Goal: Task Accomplishment & Management: Complete application form

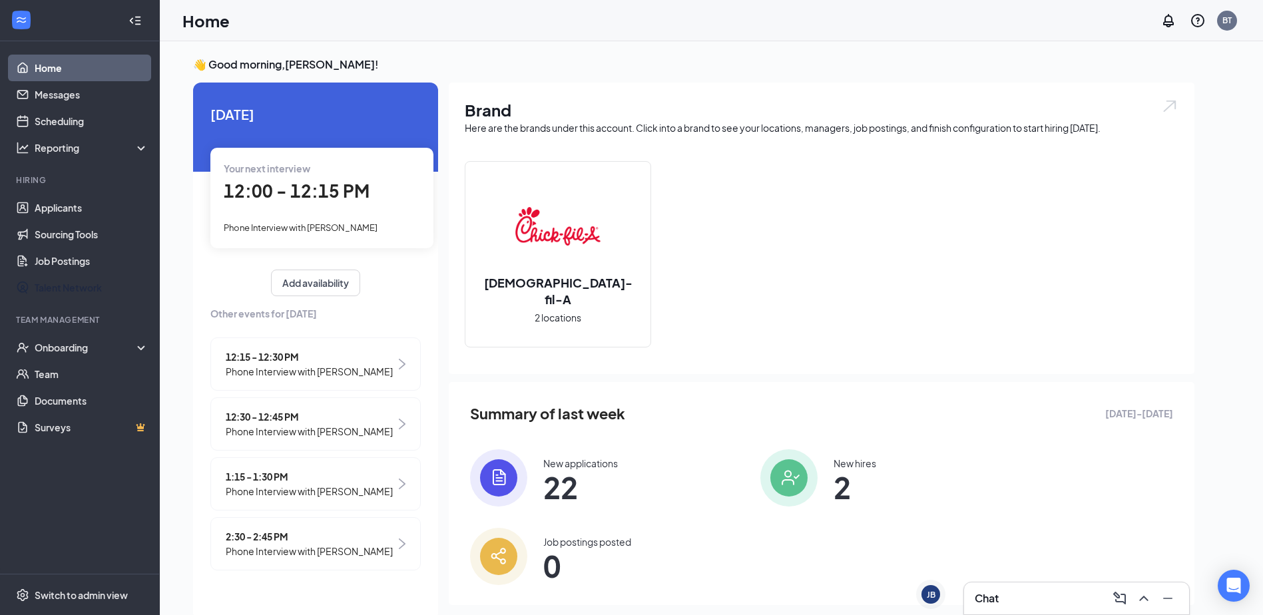
drag, startPoint x: 41, startPoint y: 288, endPoint x: 0, endPoint y: 457, distance: 173.9
click at [77, 336] on div "Onboarding" at bounding box center [80, 347] width 160 height 27
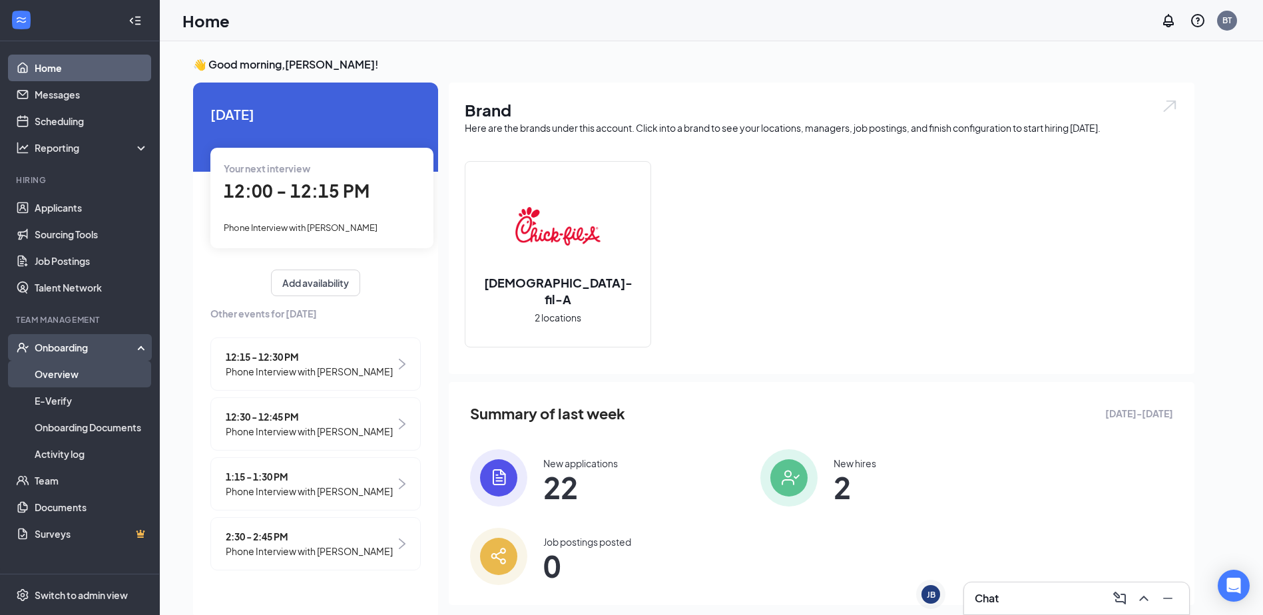
click at [70, 366] on link "Overview" at bounding box center [92, 374] width 114 height 27
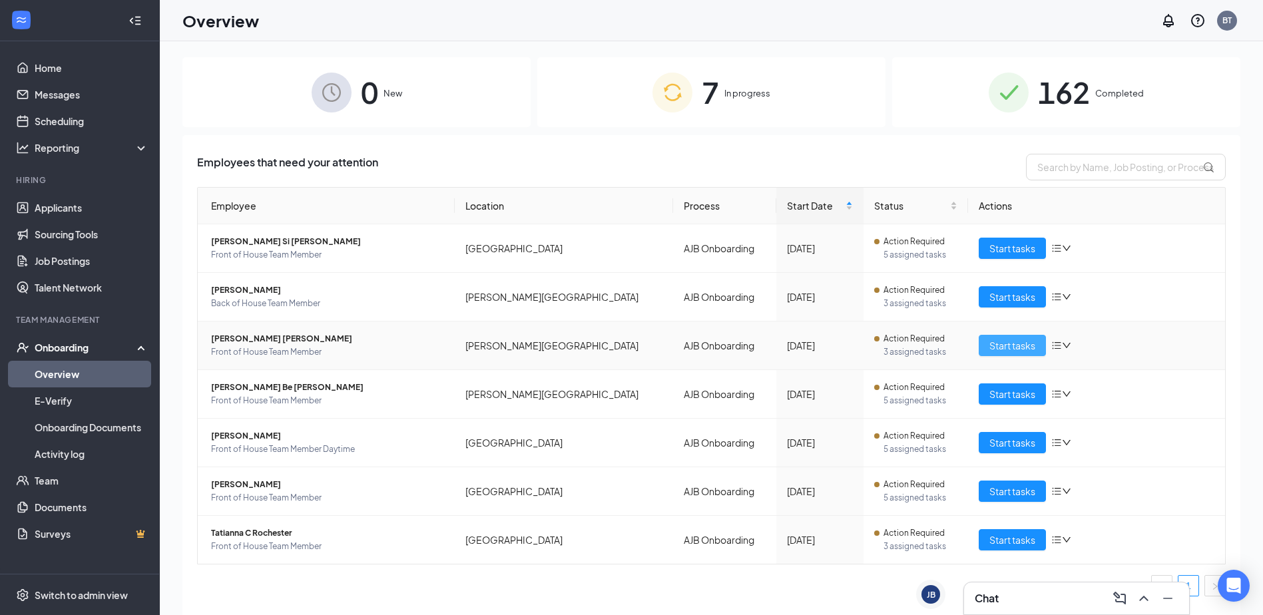
click at [987, 344] on button "Start tasks" at bounding box center [1012, 345] width 67 height 21
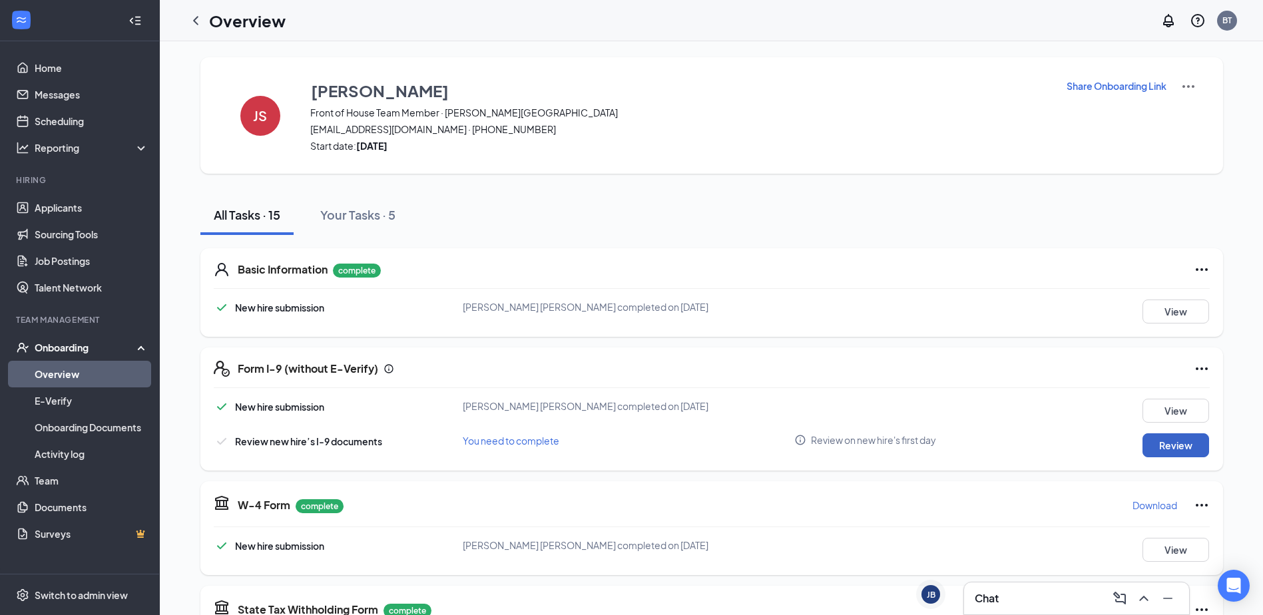
click at [1191, 453] on button "Review" at bounding box center [1176, 445] width 67 height 24
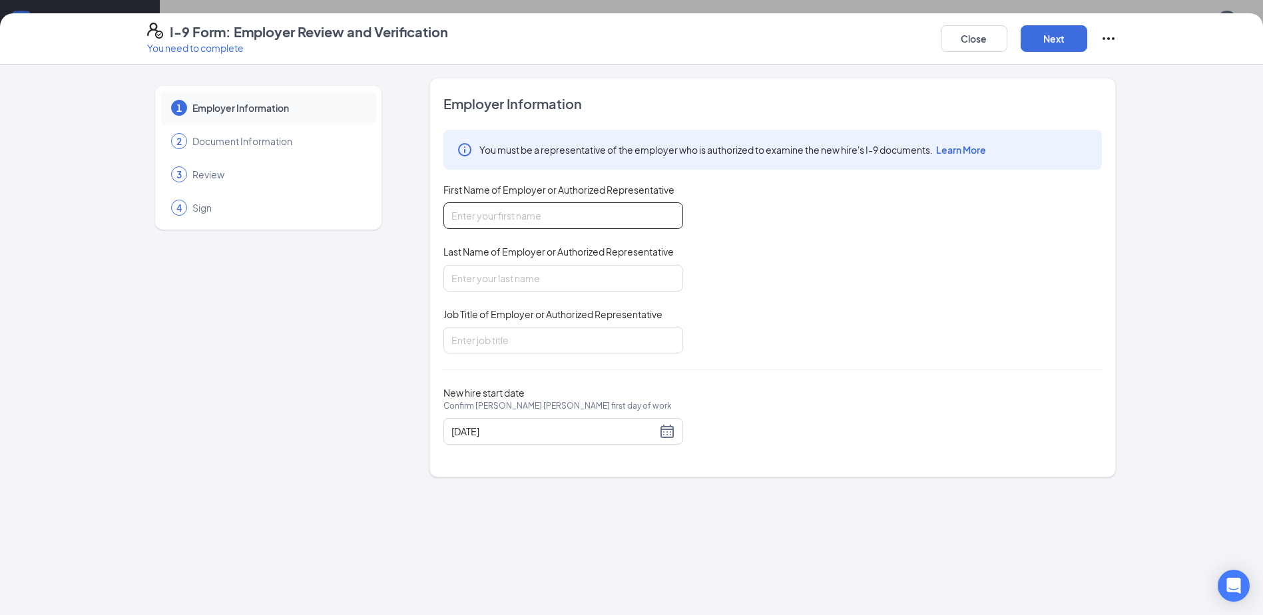
click at [536, 218] on input "First Name of Employer or Authorized Representative" at bounding box center [563, 215] width 240 height 27
type input "Bernice"
click at [512, 274] on input "Last Name of Employer or Authorized Representative" at bounding box center [563, 278] width 240 height 27
type input "Topping"
click at [667, 432] on div "09/01/2025" at bounding box center [563, 431] width 224 height 16
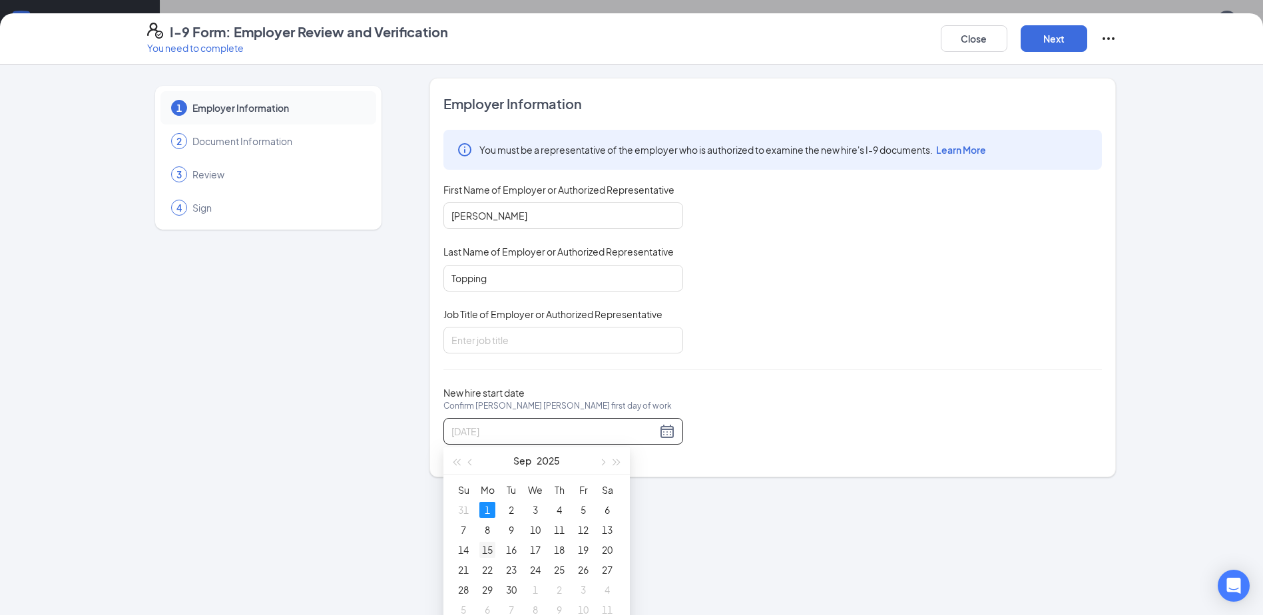
type input "09/15/2025"
click at [482, 553] on div "15" at bounding box center [487, 550] width 16 height 16
click at [479, 338] on input "Job Title of Employer or Authorized Representative" at bounding box center [563, 340] width 240 height 27
type input "HR Director"
click at [1052, 33] on button "Next" at bounding box center [1054, 38] width 67 height 27
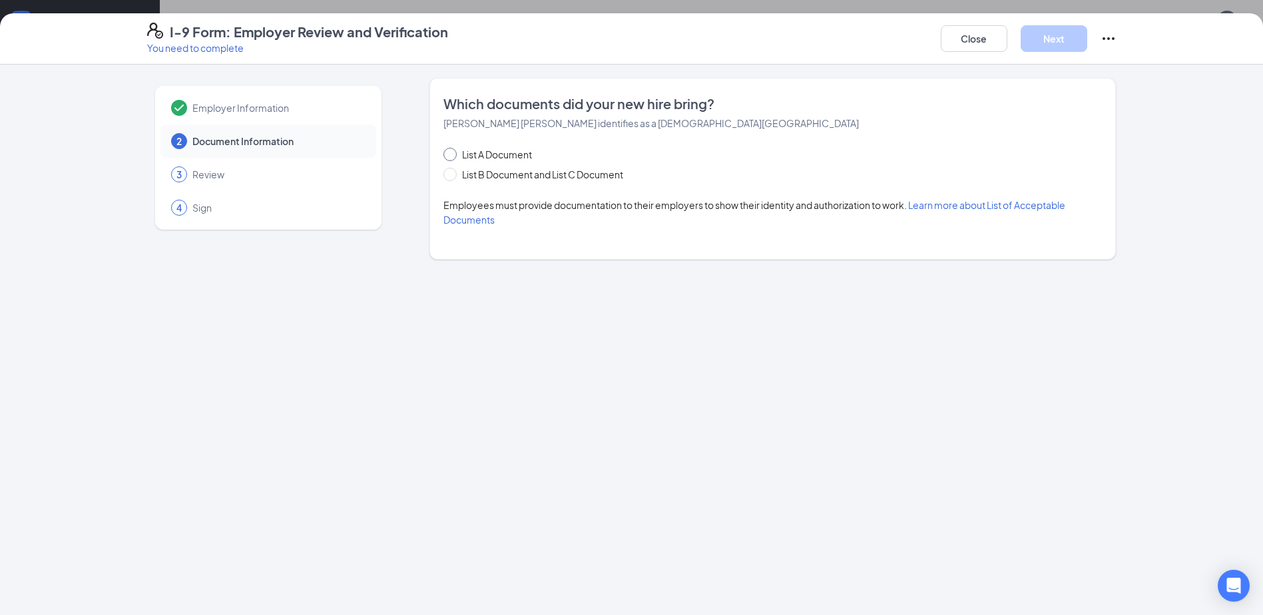
click at [453, 157] on span at bounding box center [449, 154] width 13 height 13
click at [453, 157] on input "List A Document" at bounding box center [447, 152] width 9 height 9
radio input "true"
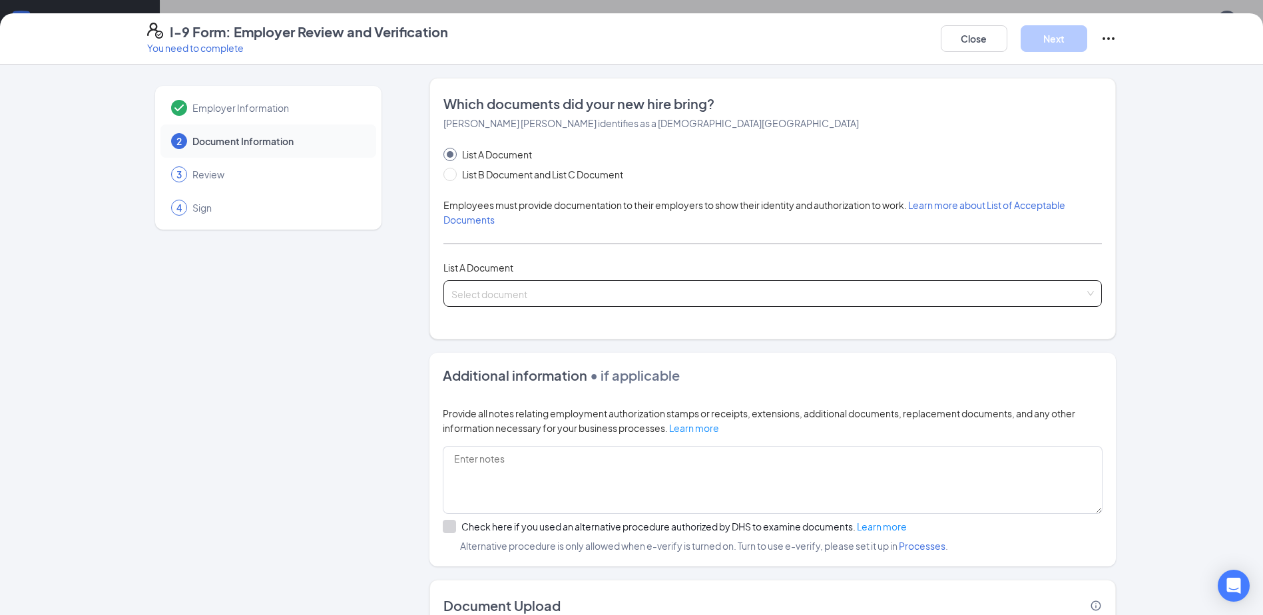
click at [500, 296] on input "search" at bounding box center [767, 291] width 633 height 20
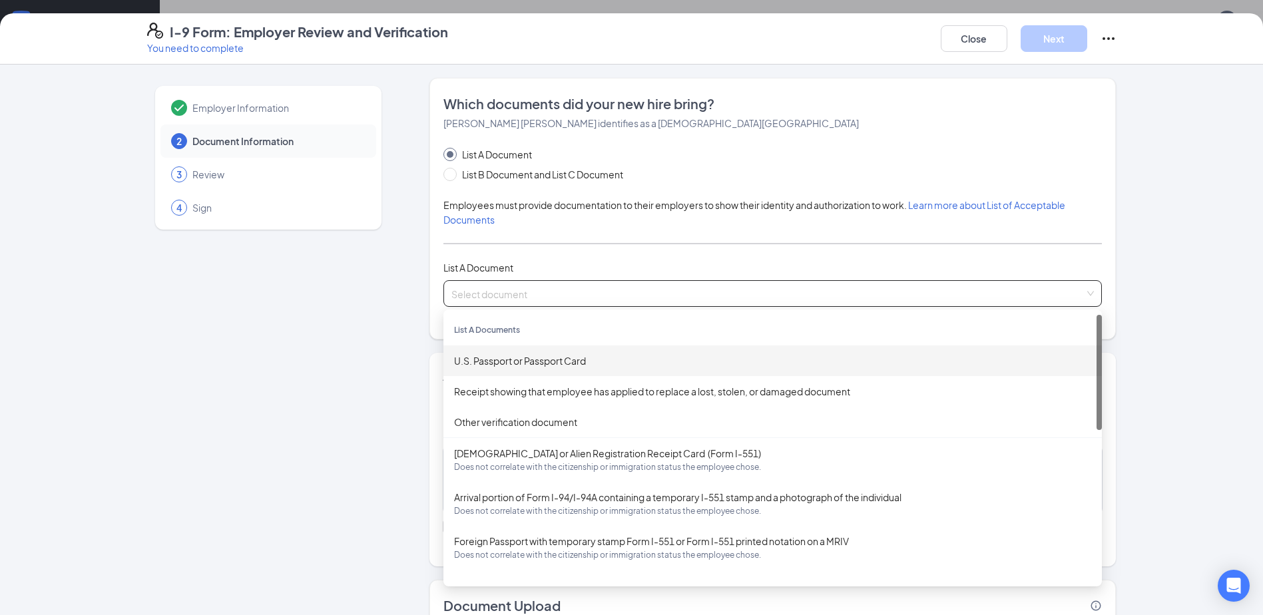
click at [526, 366] on div "U.S. Passport or Passport Card" at bounding box center [772, 361] width 637 height 15
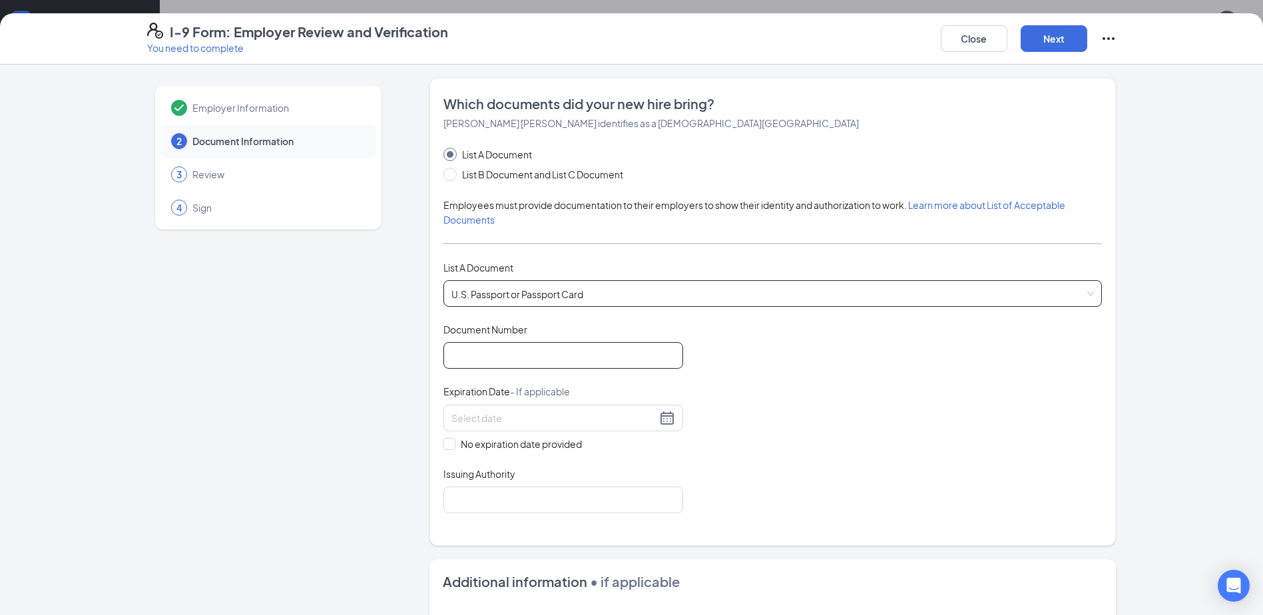
click at [517, 355] on input "Document Number" at bounding box center [563, 355] width 240 height 27
type input "A70211277"
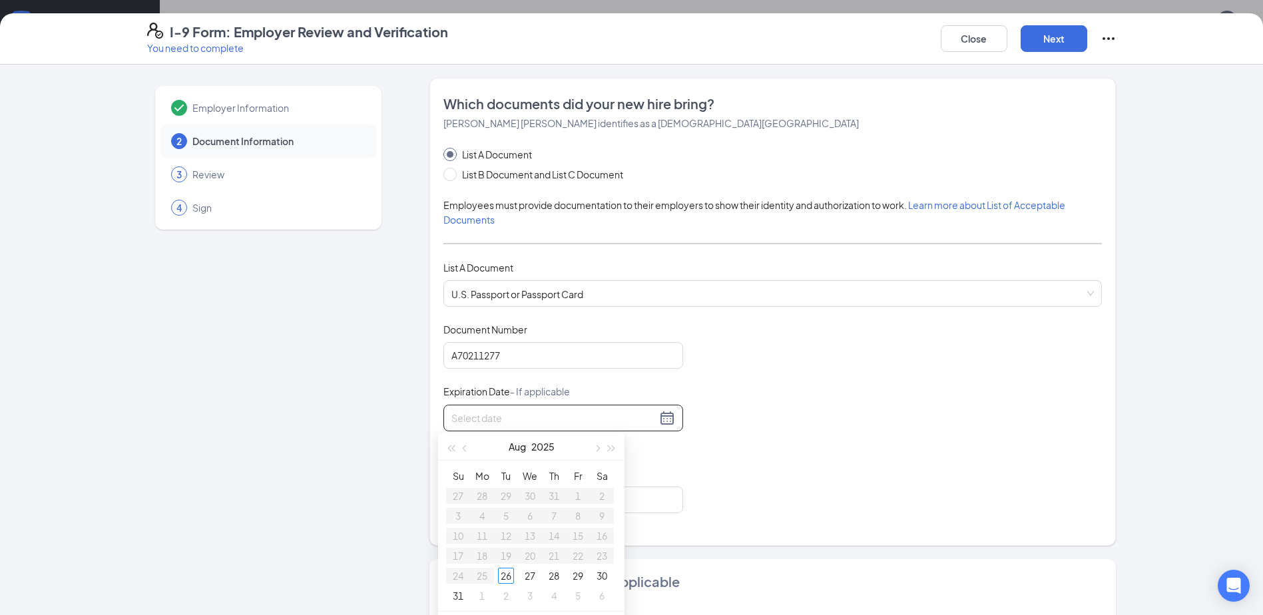
click at [501, 416] on input at bounding box center [553, 418] width 205 height 15
click at [609, 449] on span "button" at bounding box center [612, 448] width 7 height 7
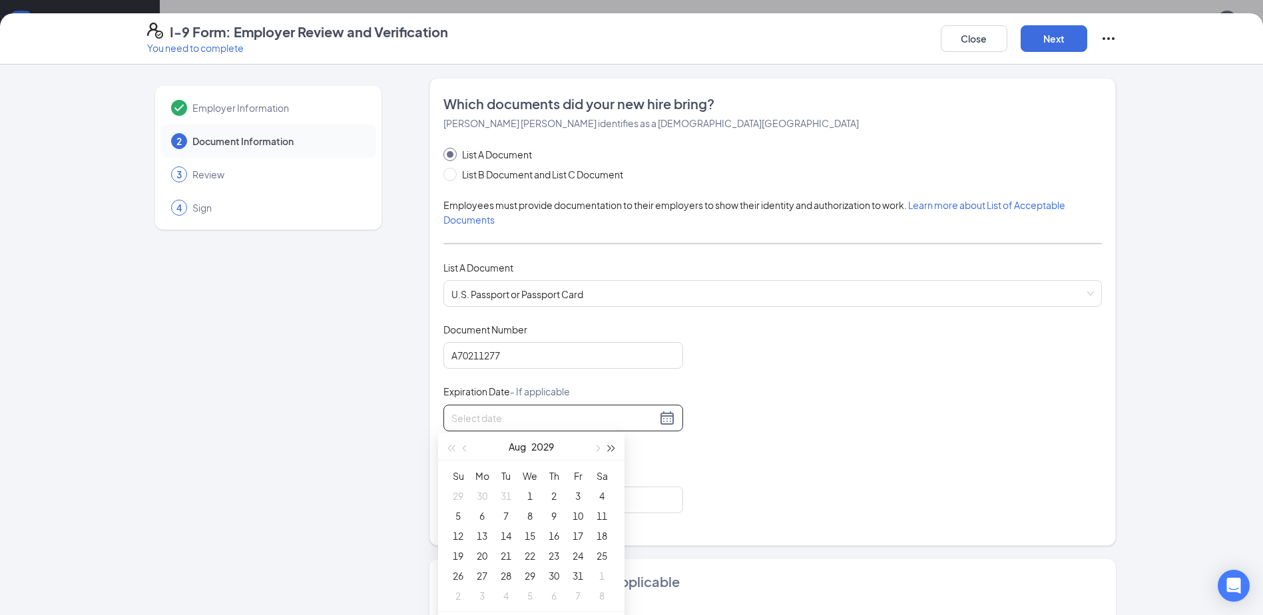
click at [609, 449] on span "button" at bounding box center [612, 448] width 7 height 7
click at [609, 447] on span "button" at bounding box center [612, 448] width 7 height 7
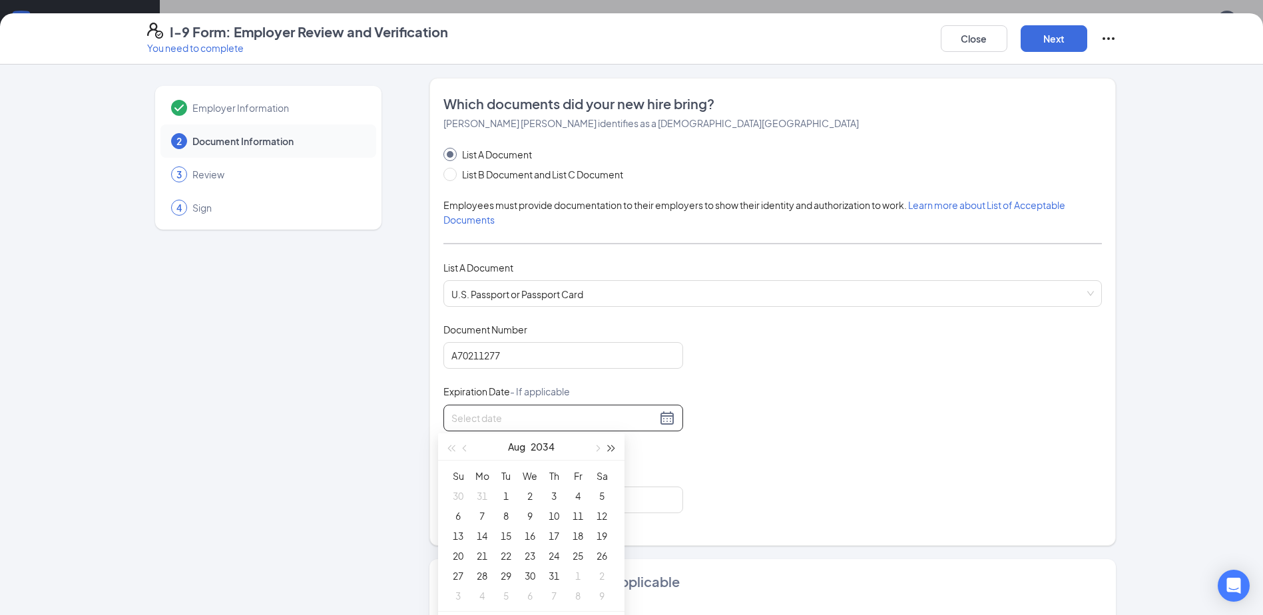
click at [609, 447] on span "button" at bounding box center [612, 448] width 7 height 7
type input "08/04/2035"
type input "08/01/2035"
click at [466, 447] on span "button" at bounding box center [466, 448] width 7 height 7
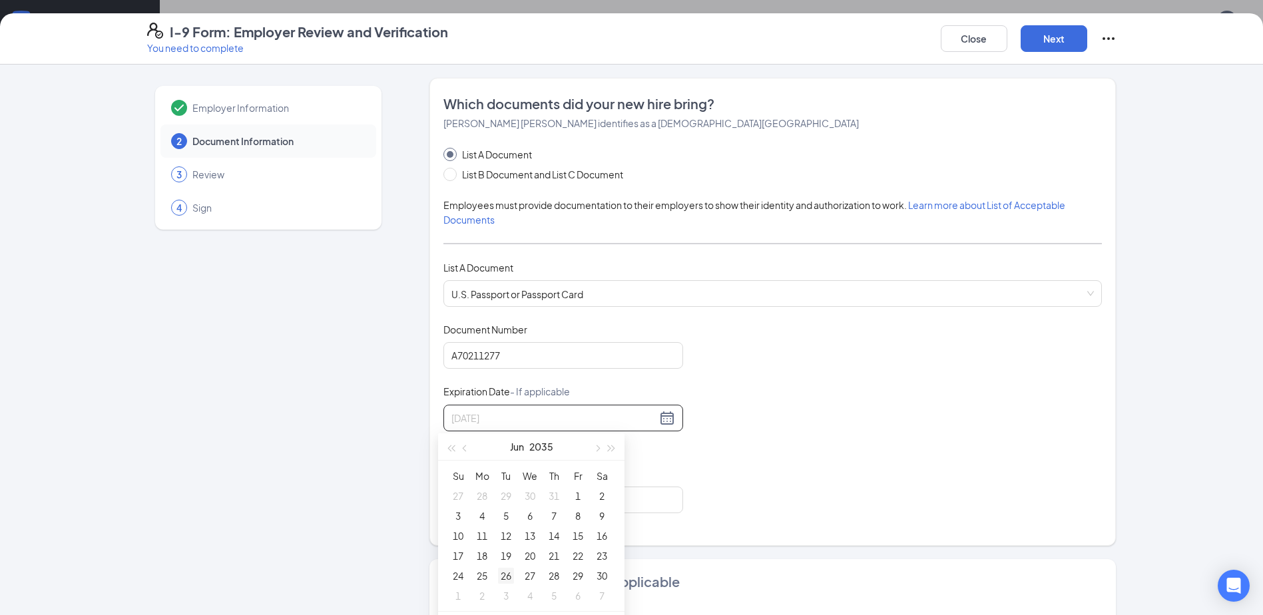
type input "06/26/2035"
click at [501, 575] on div "26" at bounding box center [506, 576] width 16 height 16
click at [852, 437] on div "Document Title U.S. Passport or Passport Card Document Number A70211277 Expirat…" at bounding box center [772, 418] width 659 height 190
click at [478, 502] on input "Issuing Authority" at bounding box center [563, 500] width 240 height 27
type input "United States"
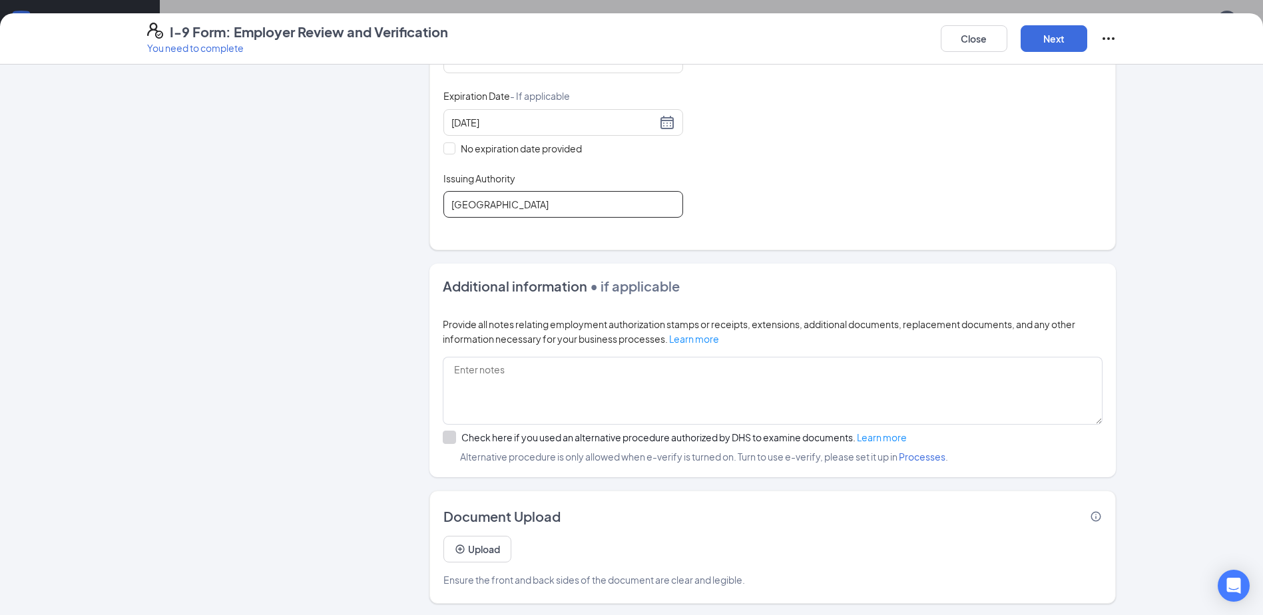
scroll to position [298, 0]
click at [1072, 38] on button "Next" at bounding box center [1054, 38] width 67 height 27
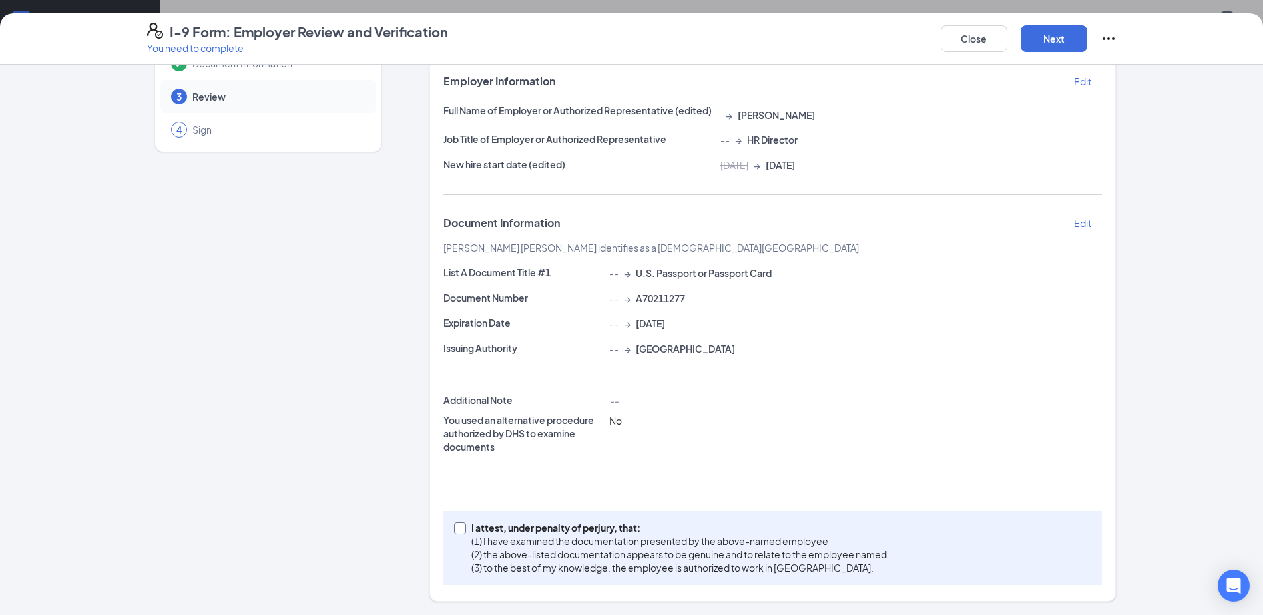
click at [459, 526] on span at bounding box center [460, 529] width 12 height 12
click at [459, 526] on input "I attest, under penalty of perjury, that: (1) I have examined the documentation…" at bounding box center [458, 527] width 9 height 9
checkbox input "true"
click at [1067, 36] on button "Next" at bounding box center [1054, 38] width 67 height 27
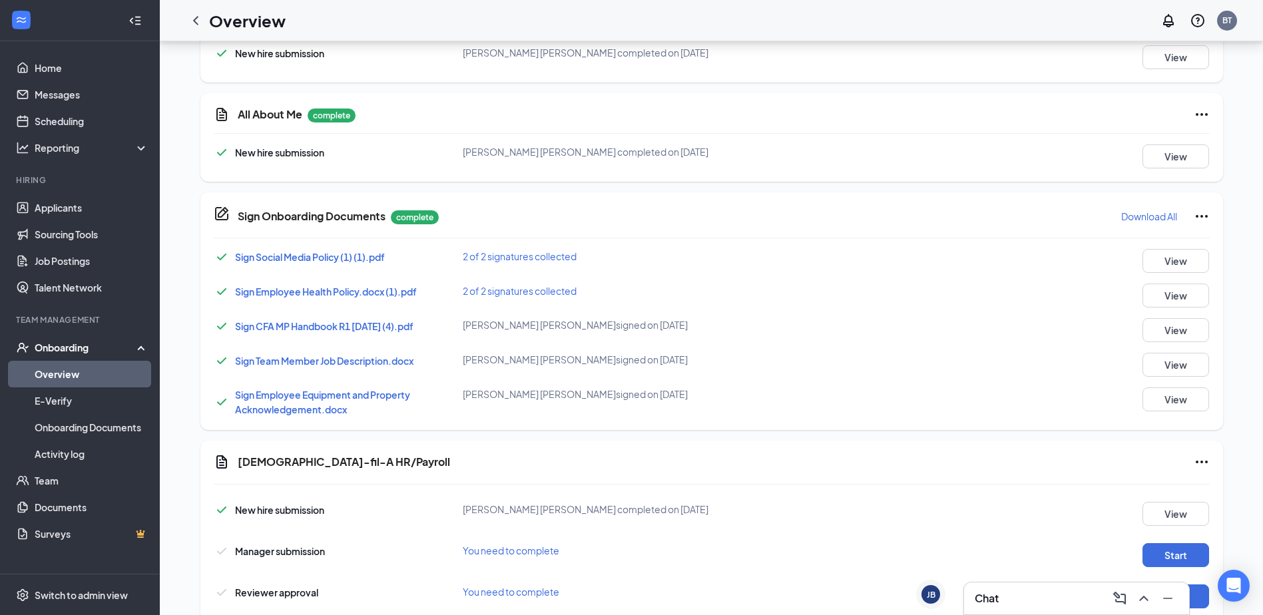
scroll to position [762, 0]
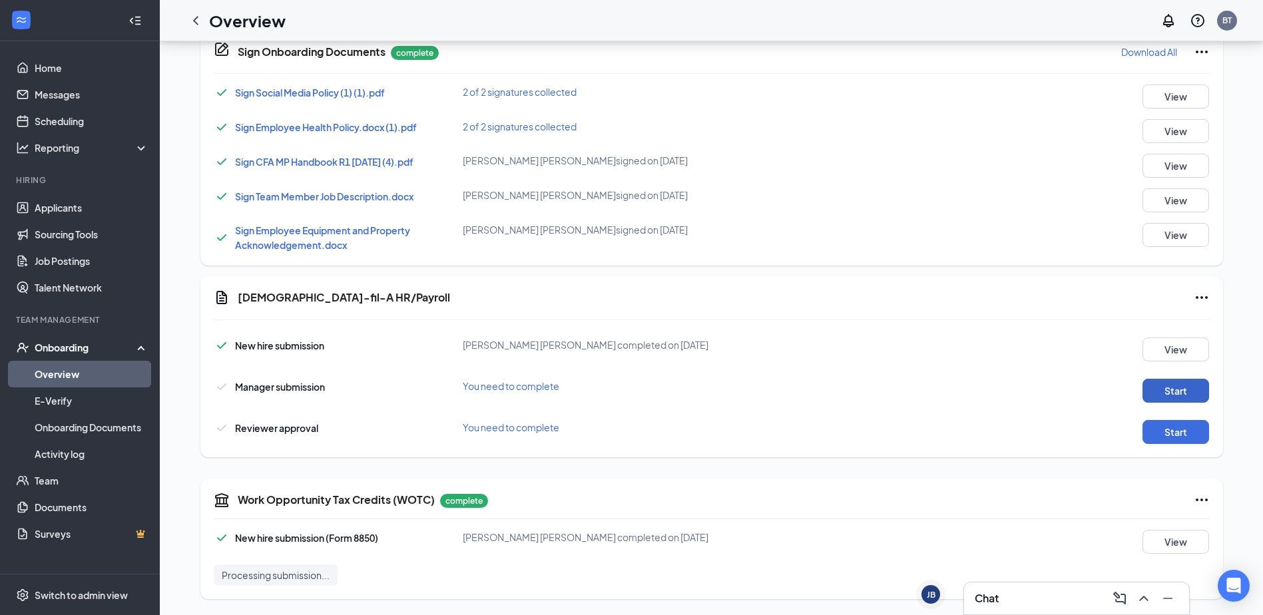
click at [1176, 392] on button "Start" at bounding box center [1176, 391] width 67 height 24
click at [1162, 424] on button "Start" at bounding box center [1176, 432] width 67 height 24
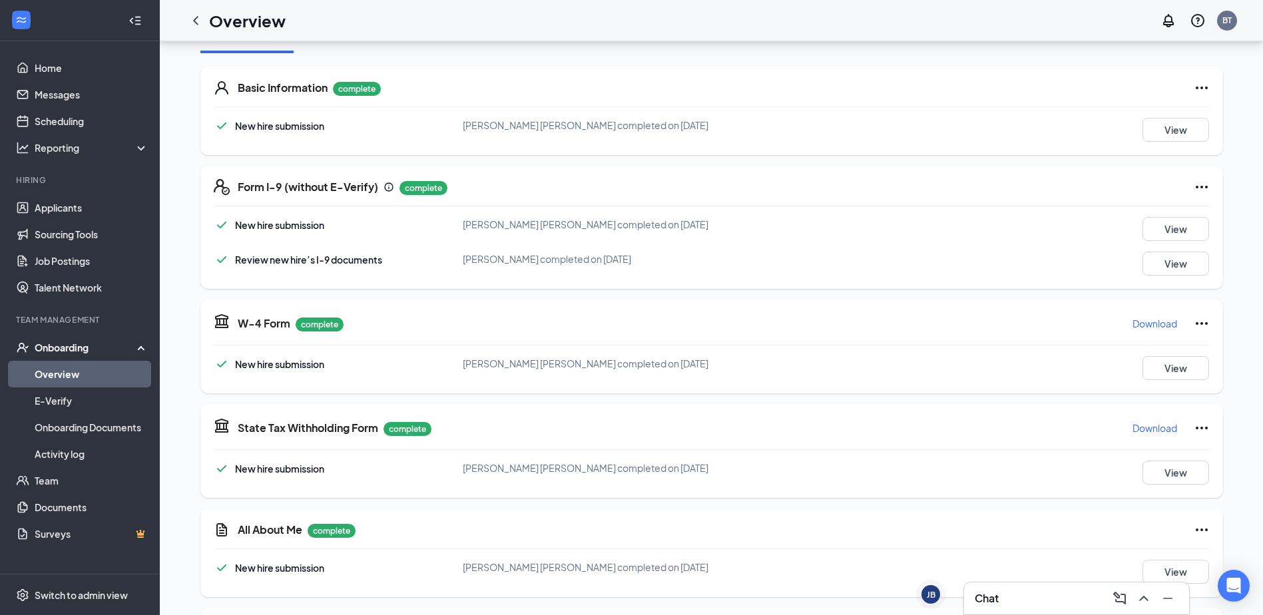
scroll to position [0, 0]
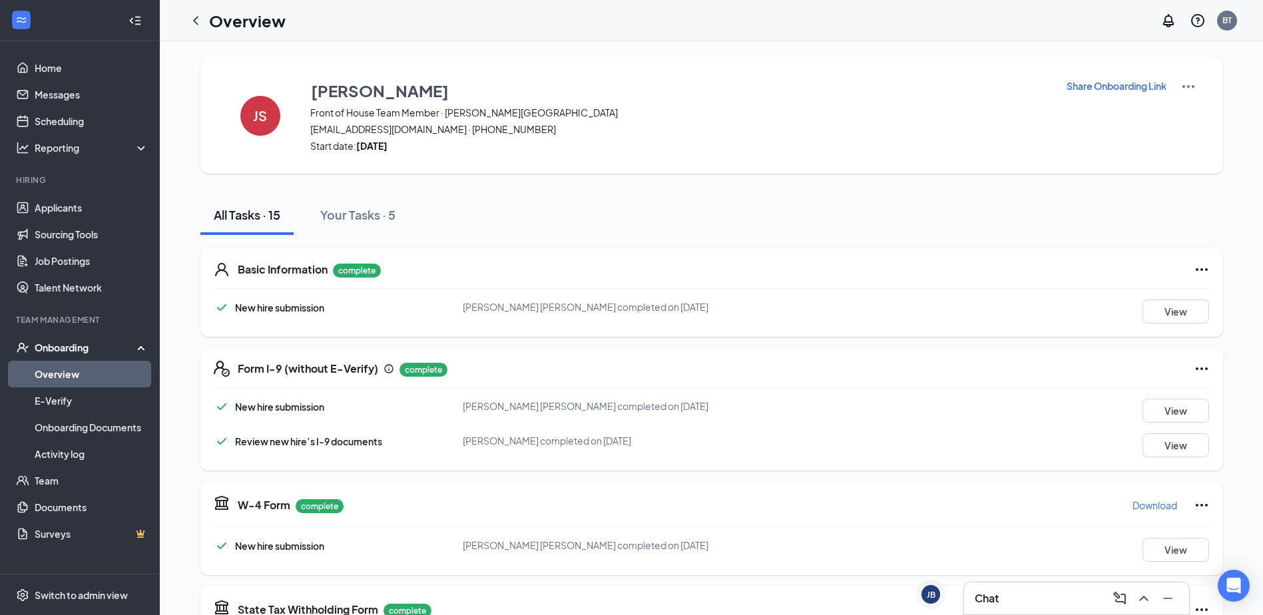
click at [79, 344] on div "Onboarding" at bounding box center [86, 347] width 103 height 13
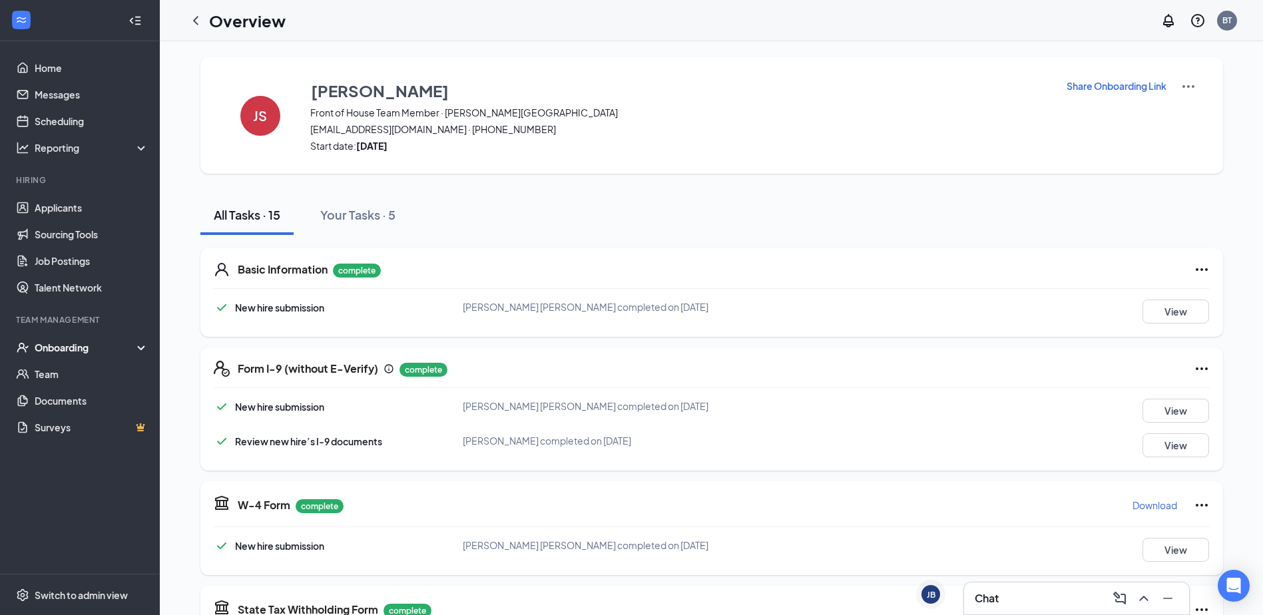
click at [79, 344] on div "Onboarding" at bounding box center [86, 347] width 103 height 13
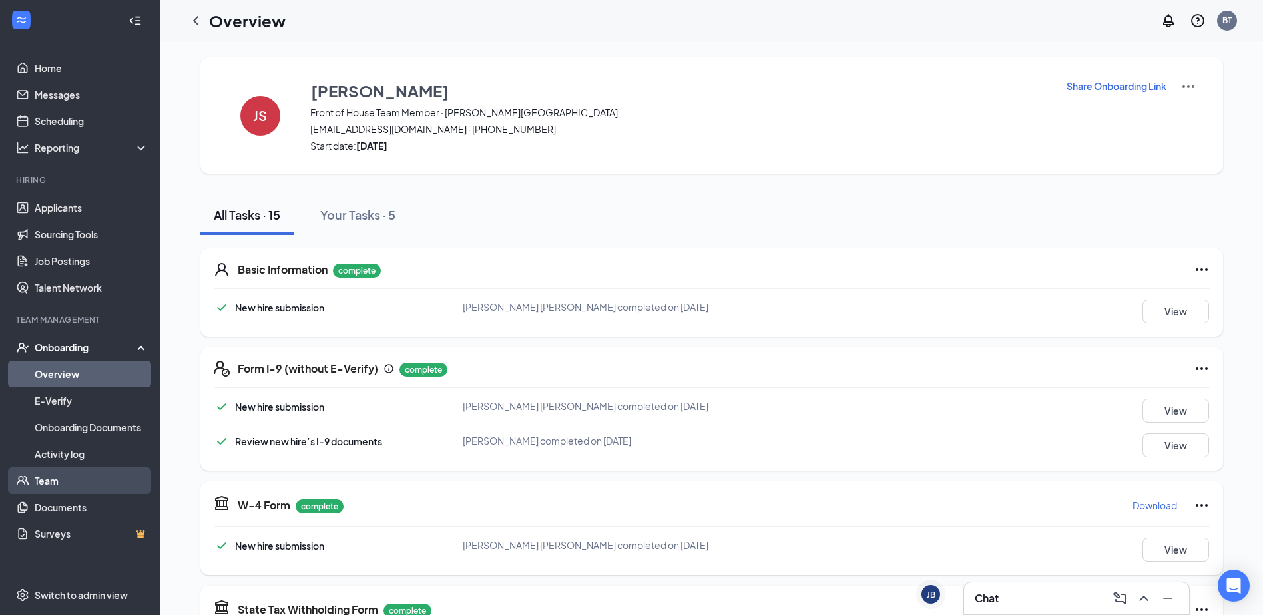
click at [52, 481] on link "Team" at bounding box center [92, 480] width 114 height 27
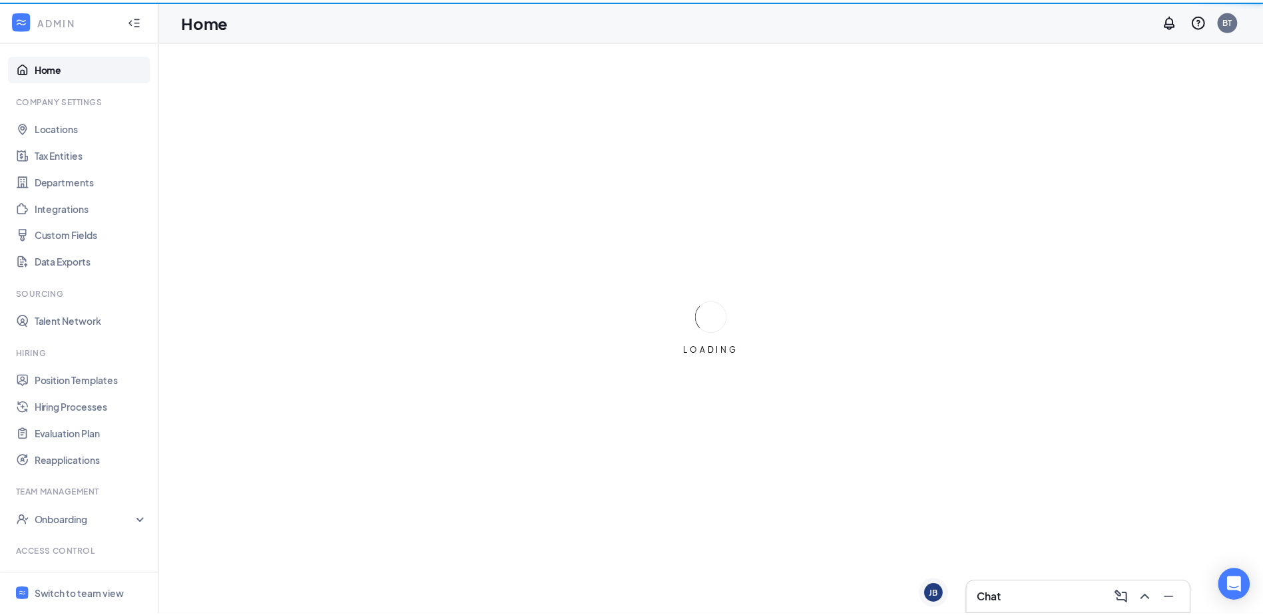
scroll to position [52, 0]
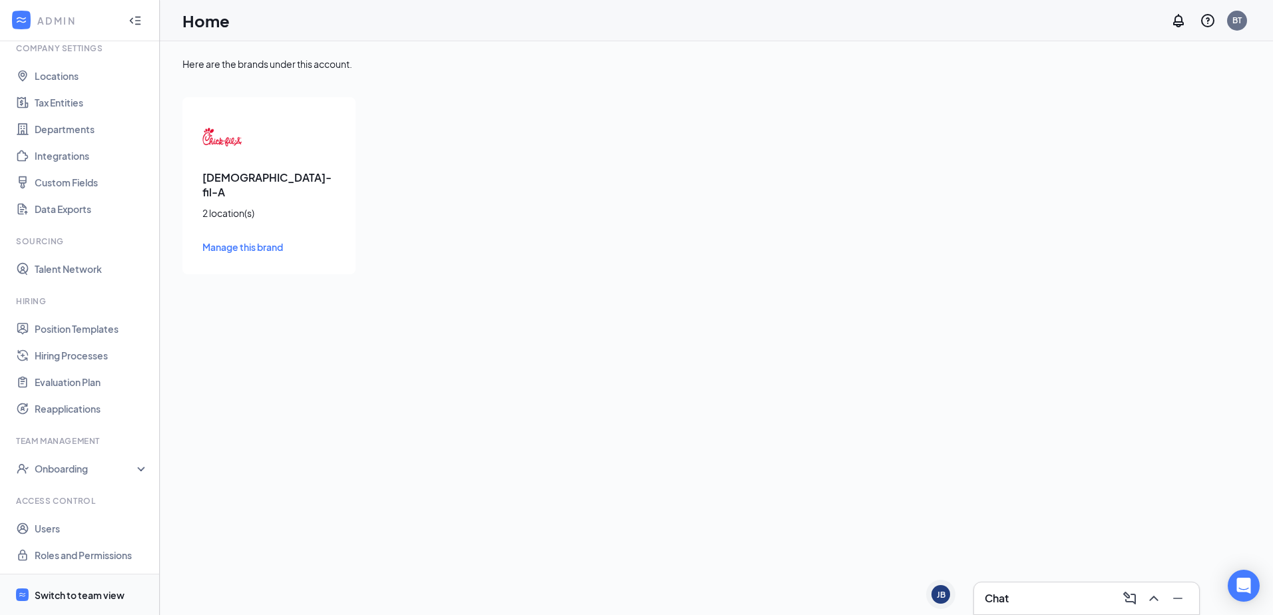
click at [72, 593] on div "Switch to team view" at bounding box center [80, 595] width 90 height 13
